Goal: Information Seeking & Learning: Learn about a topic

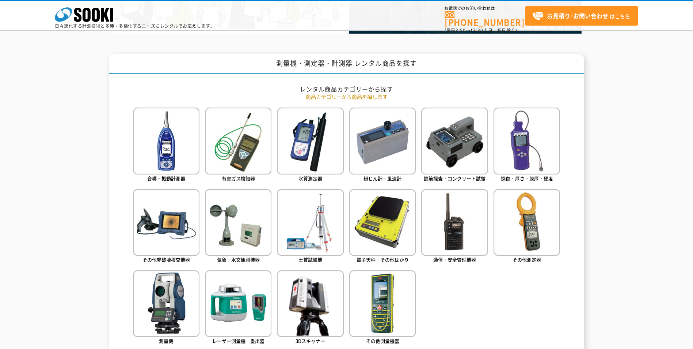
scroll to position [256, 0]
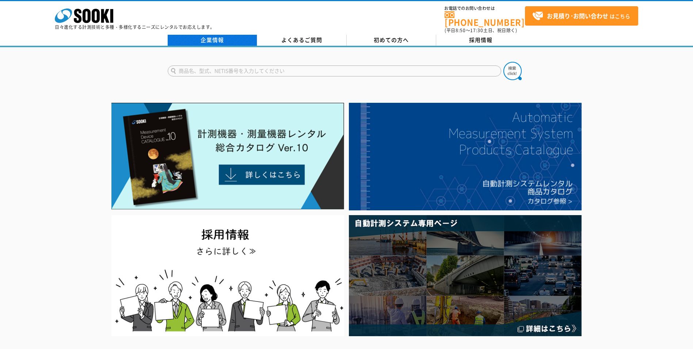
click at [216, 36] on link "企業情報" at bounding box center [213, 40] width 90 height 11
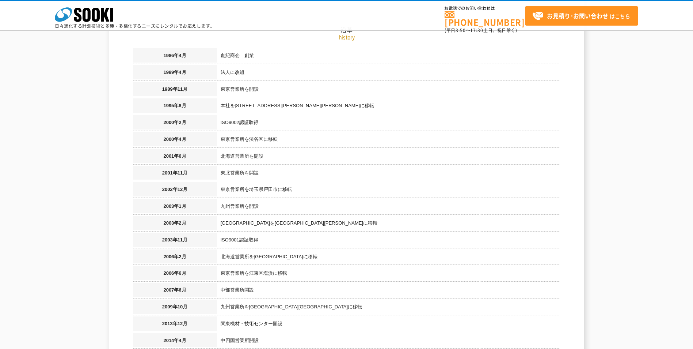
scroll to position [475, 0]
